Goal: Information Seeking & Learning: Learn about a topic

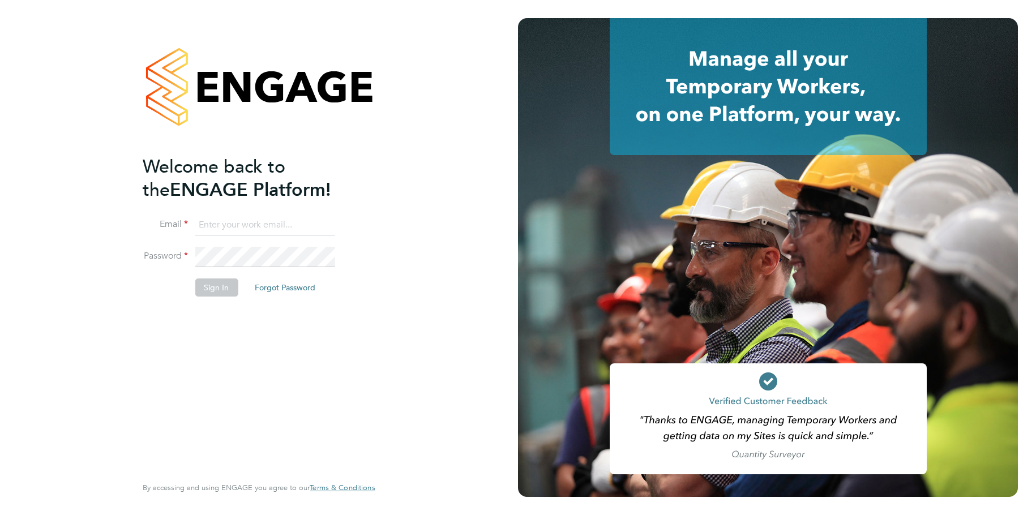
type input "ajay@carbonrecruitment.co.uk"
click at [215, 296] on li "Sign In Forgot Password" at bounding box center [253, 293] width 221 height 29
click at [194, 286] on li "Sign In Forgot Password" at bounding box center [253, 293] width 221 height 29
click at [210, 288] on button "Sign In" at bounding box center [216, 288] width 43 height 18
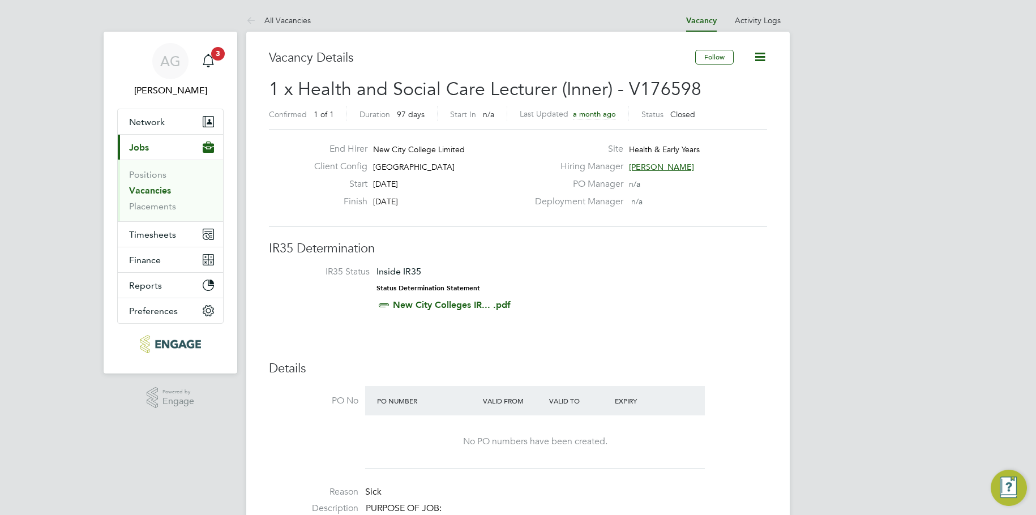
drag, startPoint x: 58, startPoint y: 280, endPoint x: 62, endPoint y: 275, distance: 6.8
click at [216, 61] on div "Main navigation" at bounding box center [208, 61] width 23 height 23
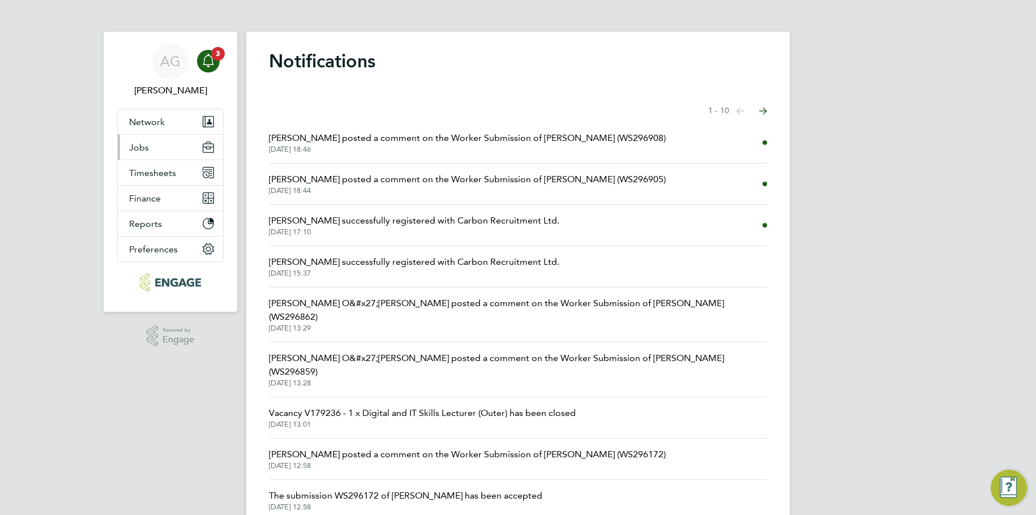
click at [127, 144] on button "Jobs" at bounding box center [170, 147] width 105 height 25
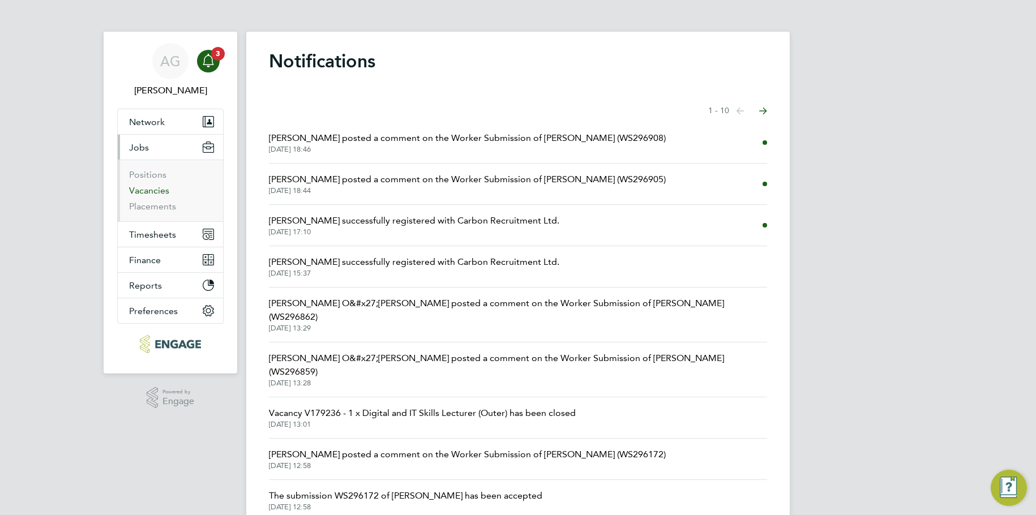
click at [148, 190] on link "Vacancies" at bounding box center [149, 190] width 40 height 11
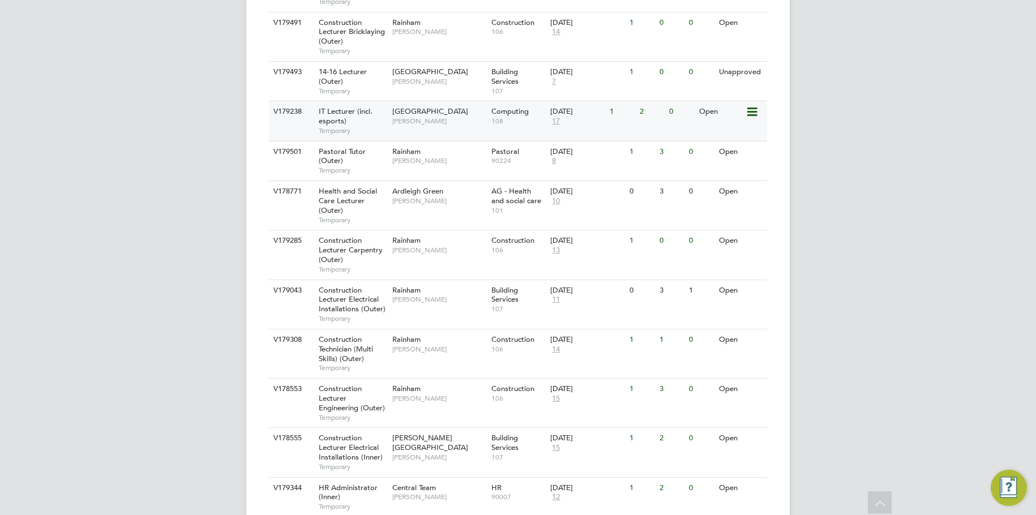
scroll to position [453, 0]
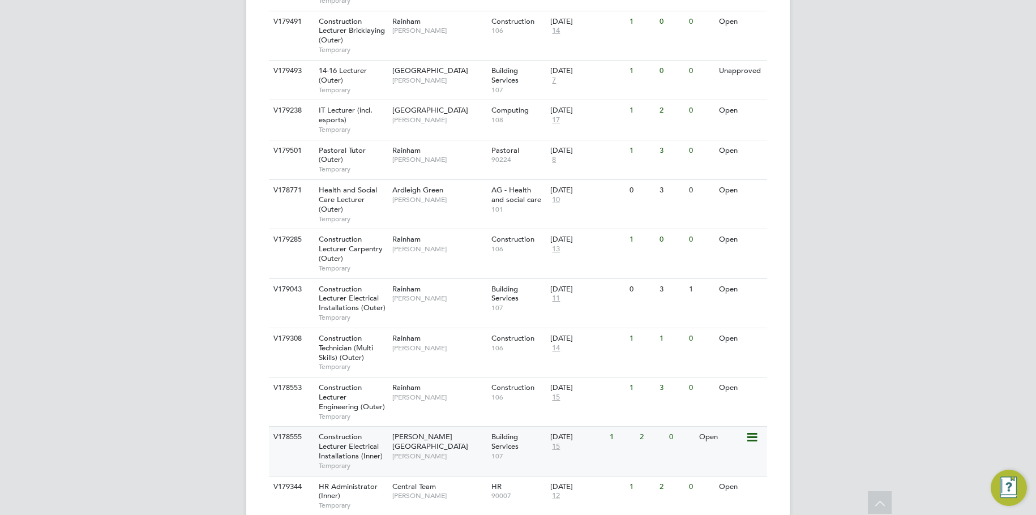
click at [403, 427] on div "Hackney Campus Nathan Morris" at bounding box center [439, 446] width 99 height 39
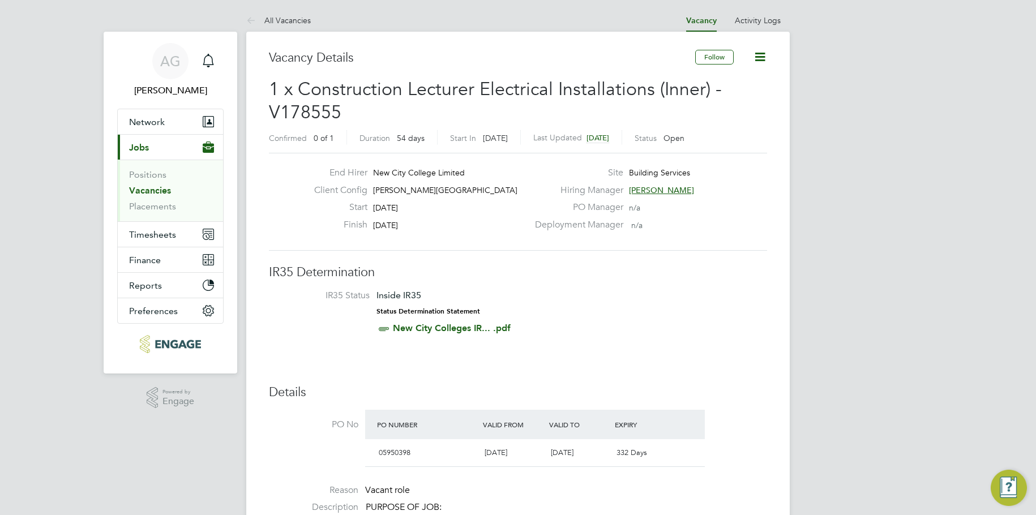
drag, startPoint x: 33, startPoint y: 255, endPoint x: 38, endPoint y: 250, distance: 7.2
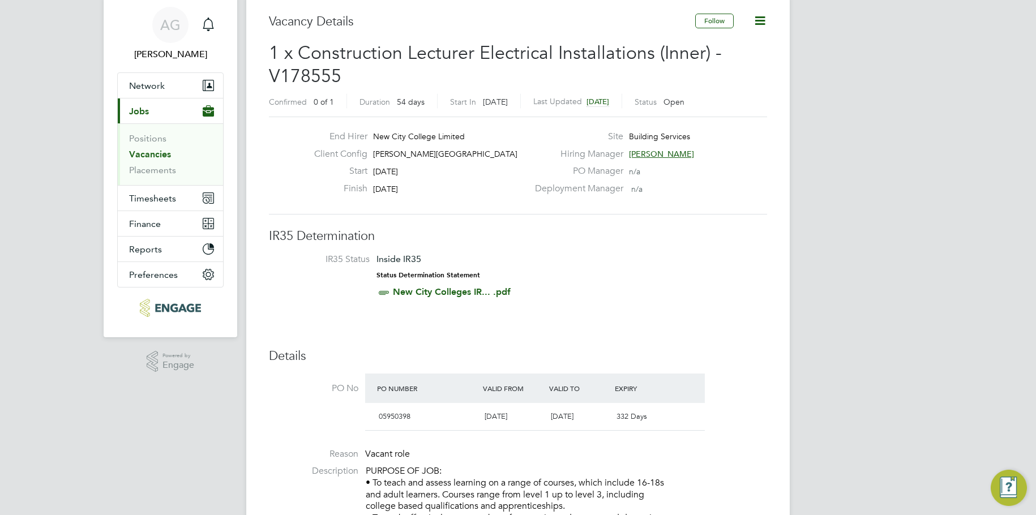
scroll to position [57, 0]
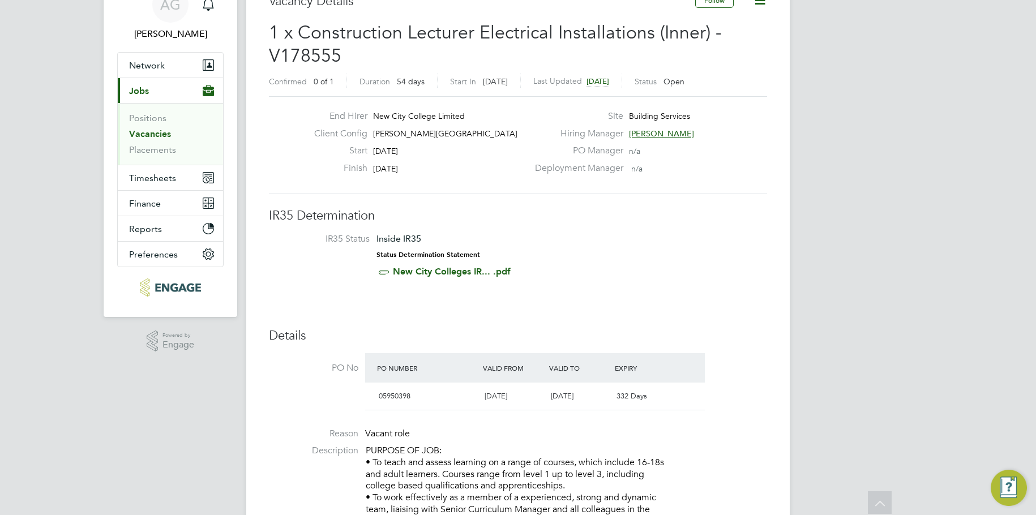
click at [140, 139] on link "Vacancies" at bounding box center [150, 134] width 42 height 11
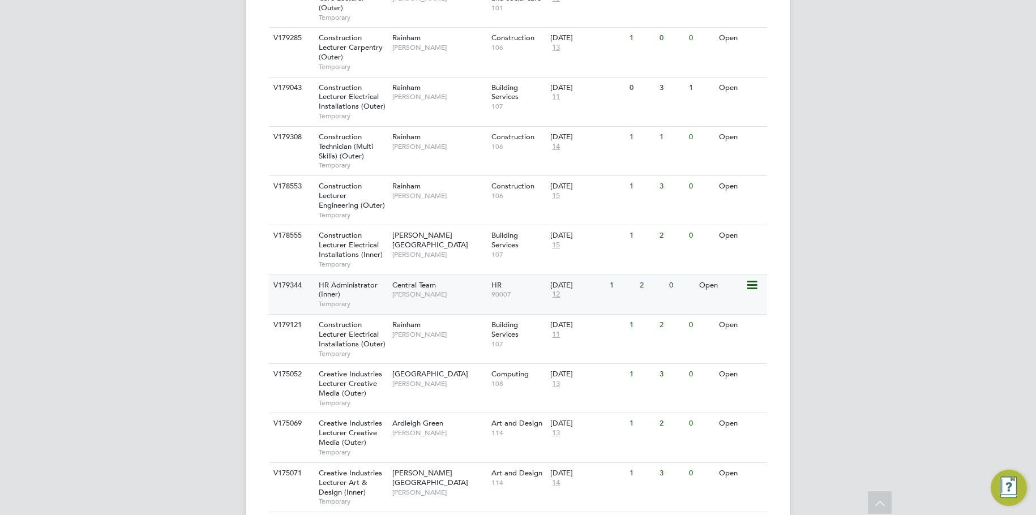
scroll to position [598, 0]
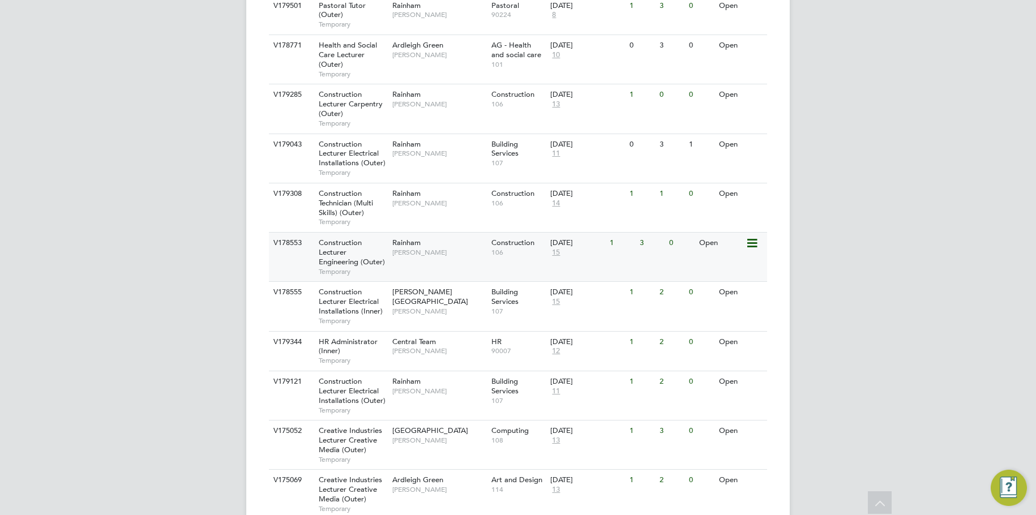
click at [439, 248] on span "[PERSON_NAME]" at bounding box center [438, 252] width 93 height 9
